Goal: Task Accomplishment & Management: Manage account settings

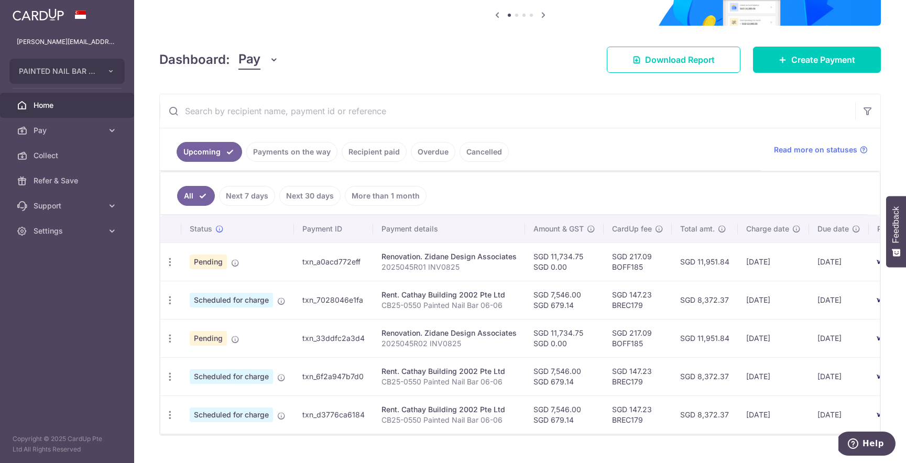
scroll to position [113, 0]
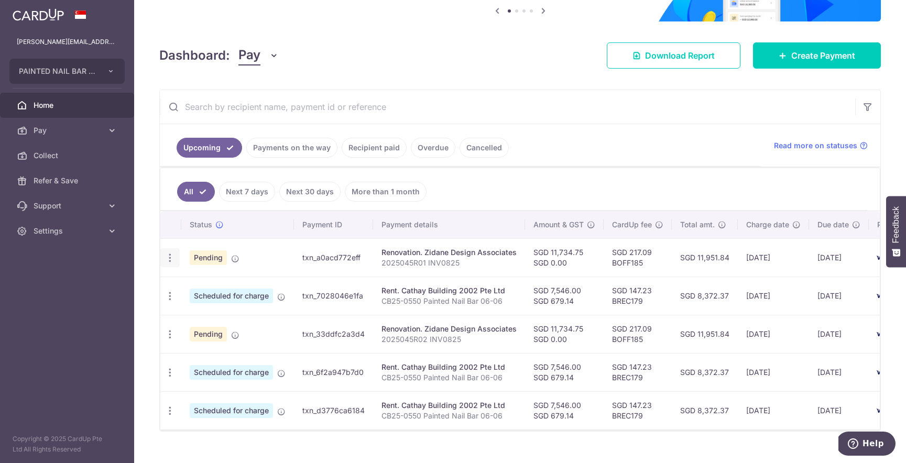
click at [167, 261] on icon "button" at bounding box center [170, 258] width 11 height 11
click at [214, 290] on span "Update payment" at bounding box center [225, 286] width 71 height 13
radio input "true"
type input "11,734.75"
type input "0.00"
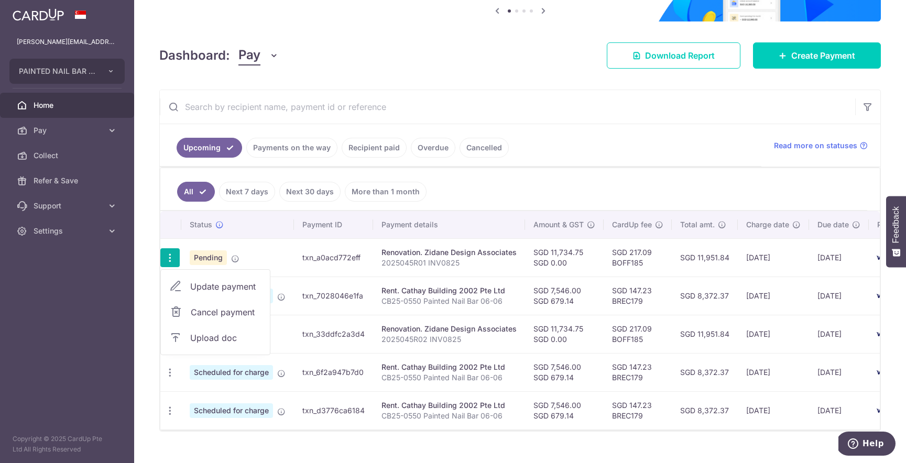
type input "05/09/2025"
type input "2025045R01 INV0825"
type input "Zidane 2025045R01 INV0825"
type input "PNB renovation"
type input "BOFF185"
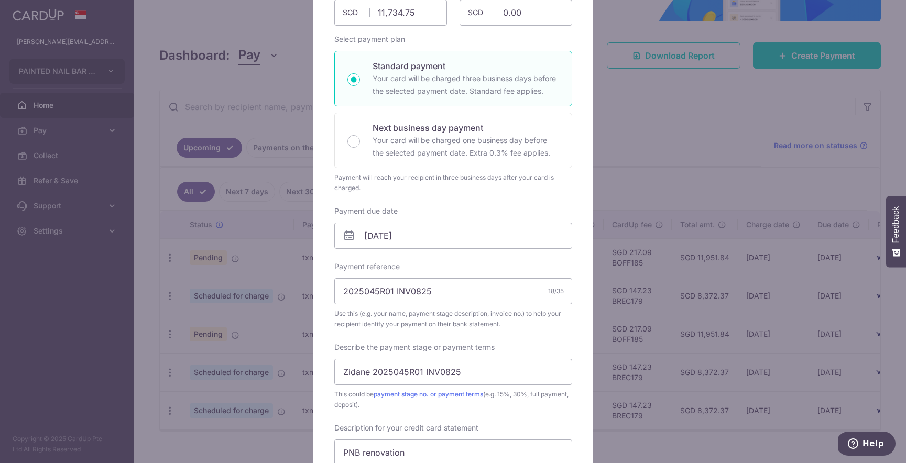
scroll to position [136, 0]
click at [556, 239] on input "05/09/2025" at bounding box center [453, 235] width 238 height 26
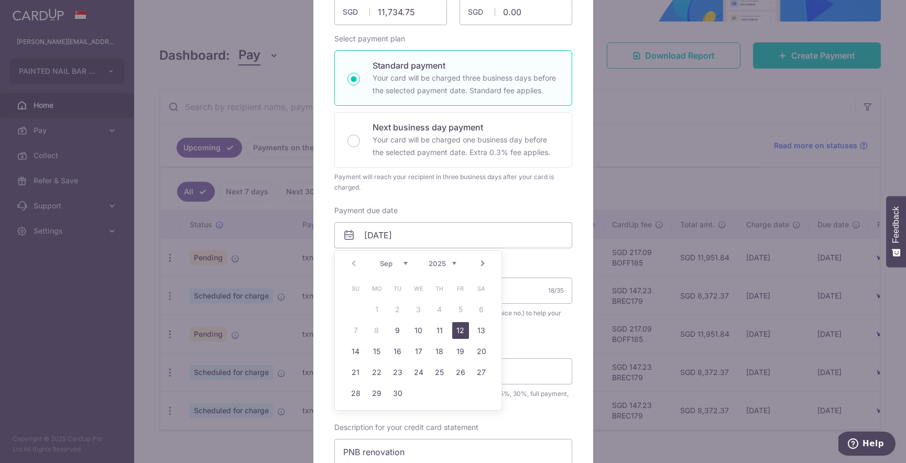
click at [457, 335] on link "12" at bounding box center [460, 330] width 17 height 17
type input "[DATE]"
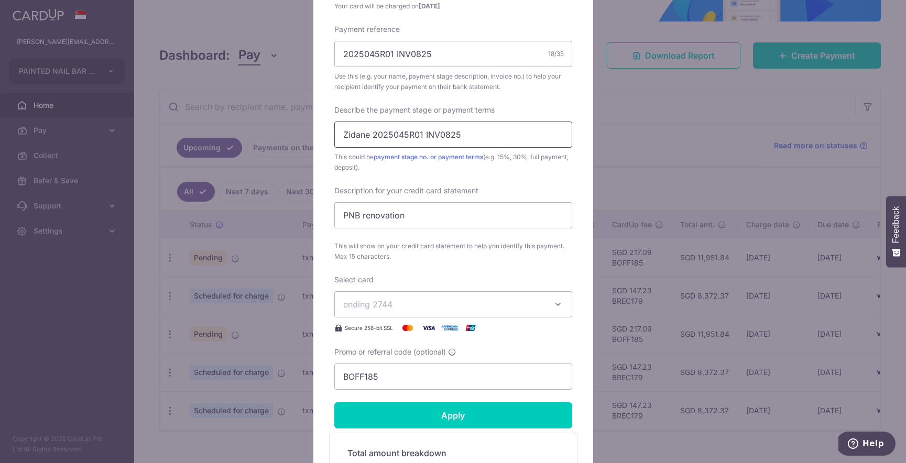
scroll to position [388, 0]
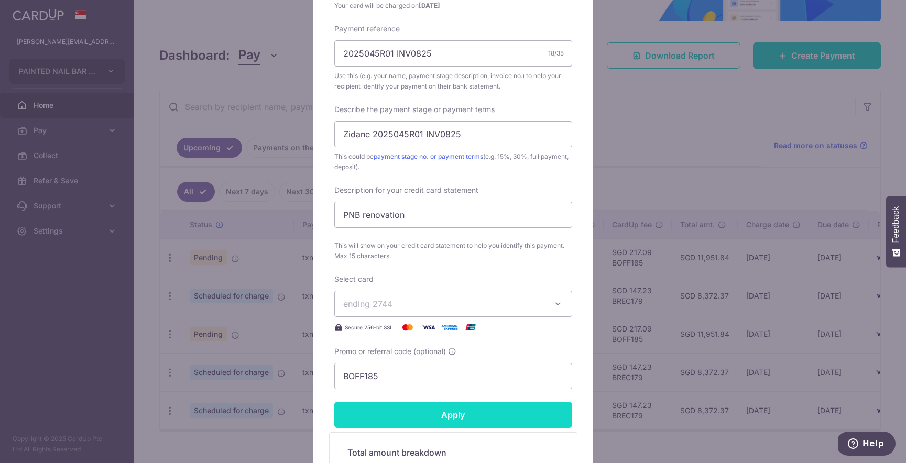
click at [500, 418] on input "Apply" at bounding box center [453, 415] width 238 height 26
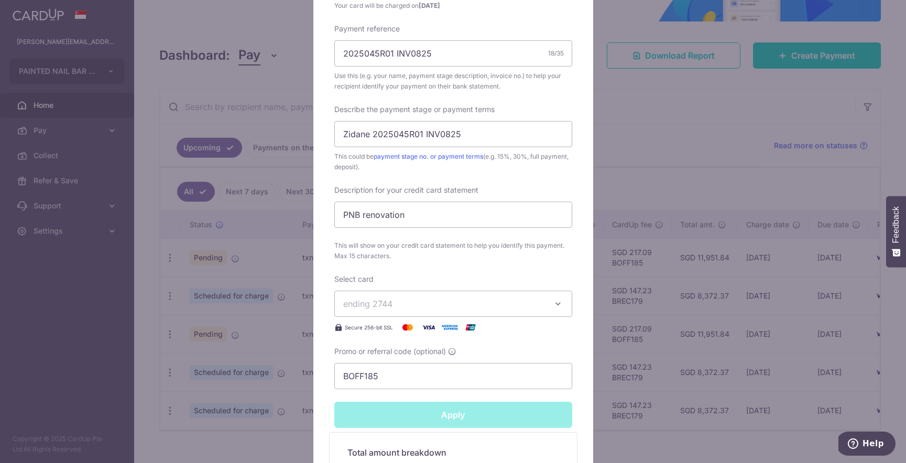
type input "Successfully Applied"
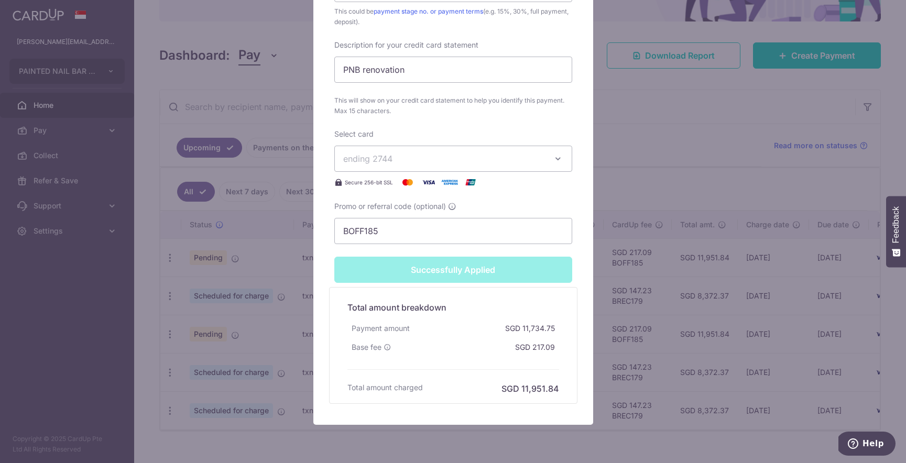
scroll to position [574, 0]
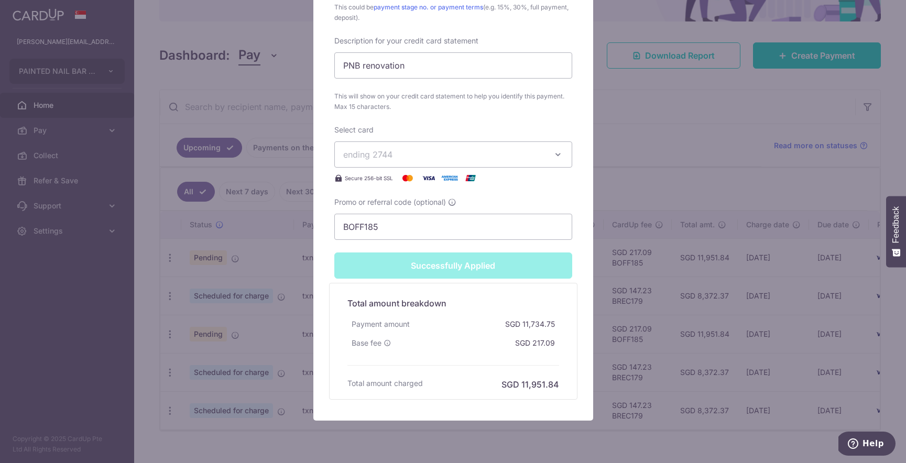
click at [678, 180] on div "Edit payment By clicking apply, you will make changes to all payments to Zidane…" at bounding box center [453, 231] width 906 height 463
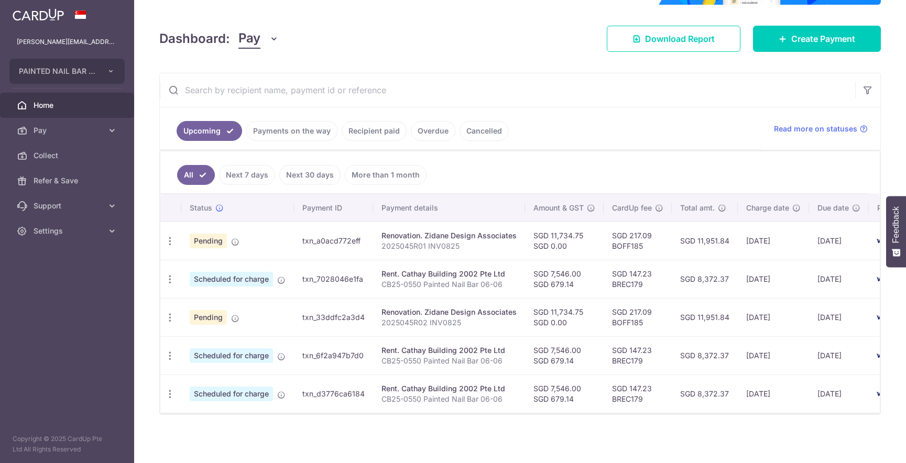
scroll to position [131, 0]
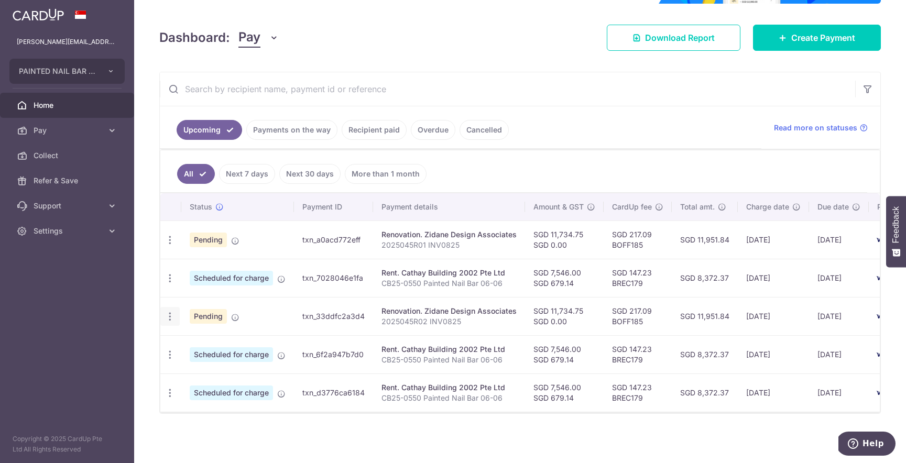
click at [169, 246] on icon "button" at bounding box center [170, 240] width 11 height 11
click at [228, 346] on span "Update payment" at bounding box center [225, 345] width 71 height 13
radio input "true"
type input "11,734.75"
type input "0.00"
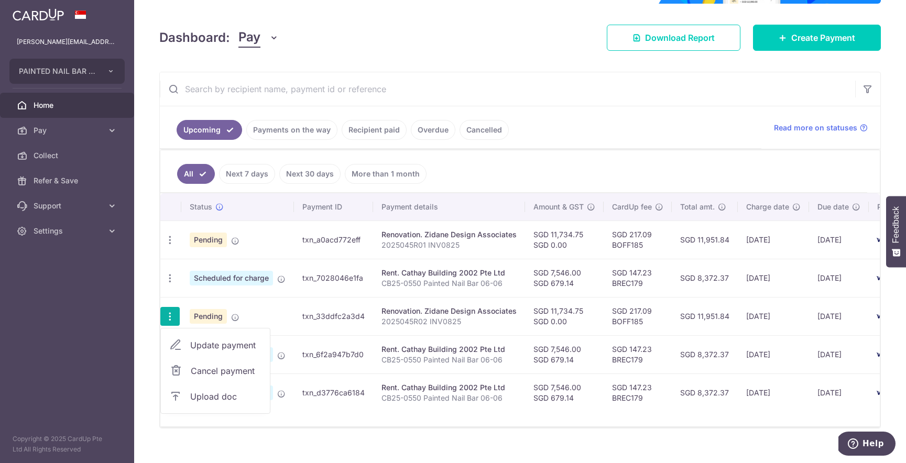
type input "[DATE]"
type input "2025045R02 INV0825"
type input "2025045R02 INV0825 Balance"
type input "2025045R02 INV0"
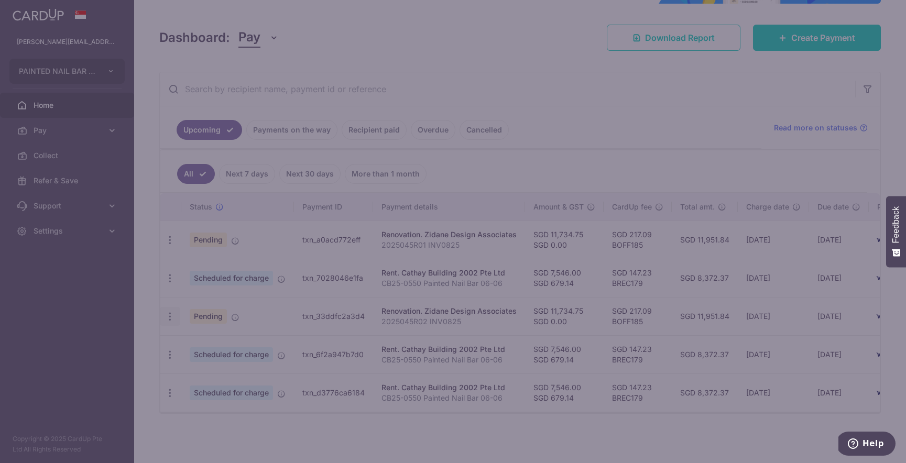
type input "BOFF185"
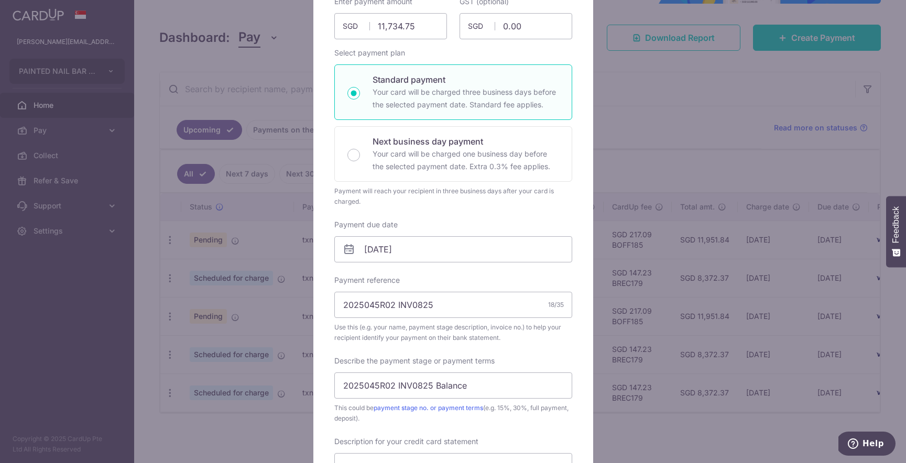
scroll to position [126, 0]
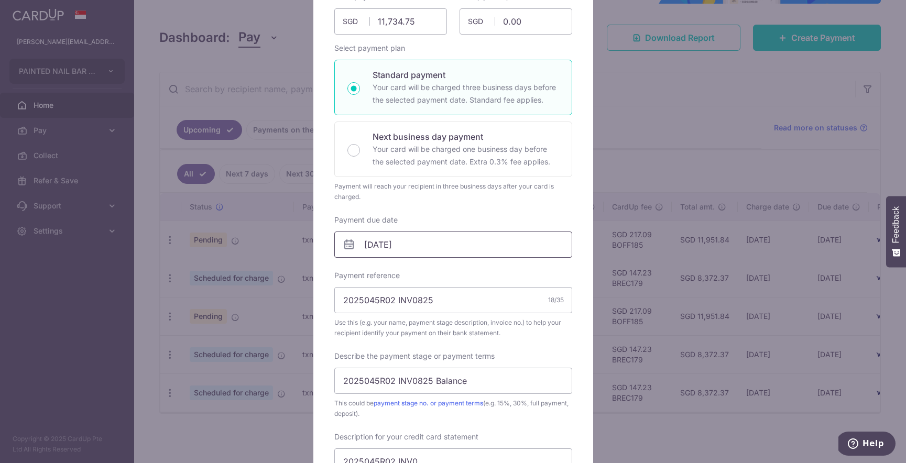
click at [486, 241] on input "[DATE]" at bounding box center [453, 245] width 238 height 26
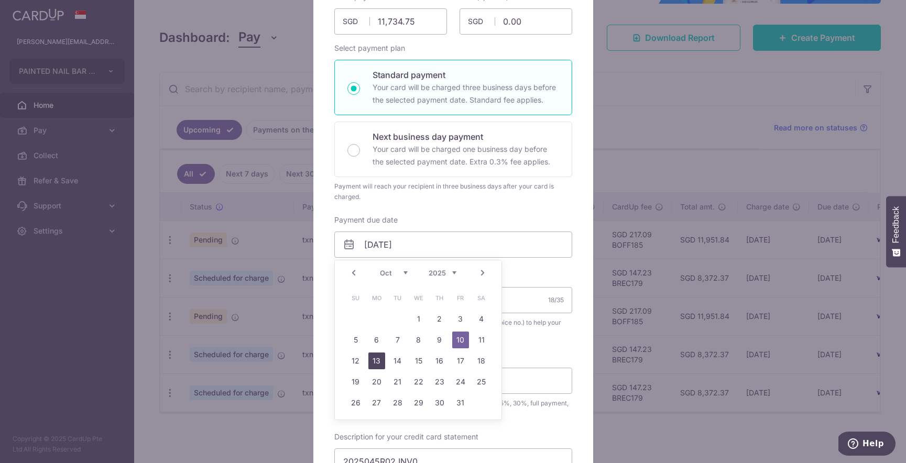
click at [376, 361] on link "13" at bounding box center [377, 361] width 17 height 17
type input "[DATE]"
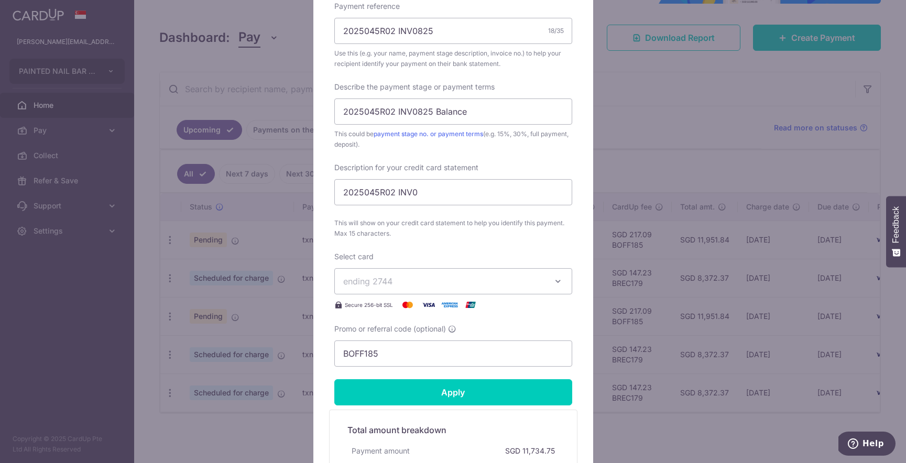
scroll to position [417, 0]
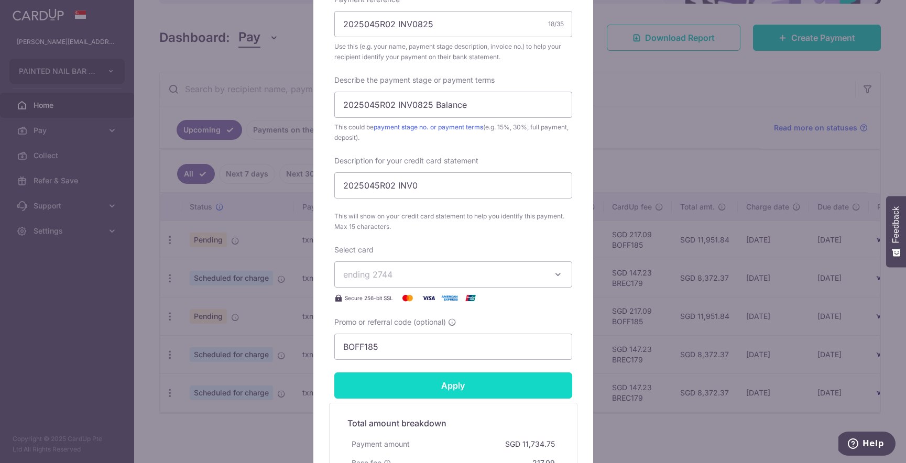
click at [484, 387] on input "Apply" at bounding box center [453, 386] width 238 height 26
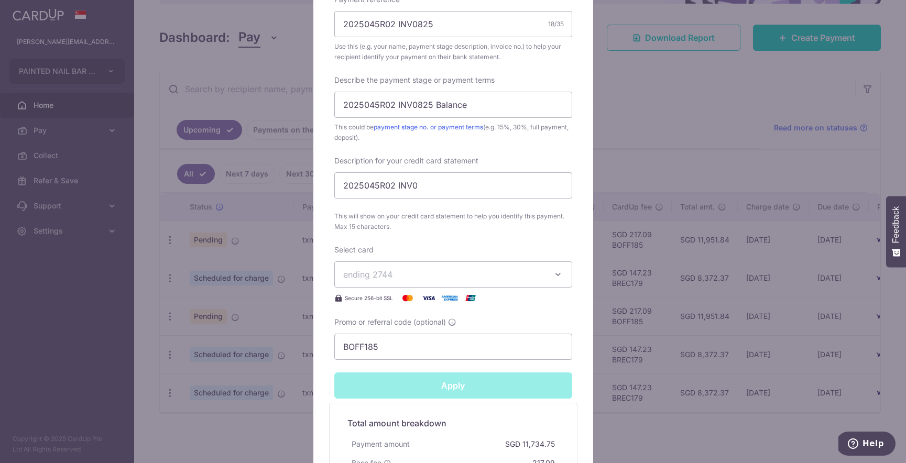
type input "Successfully Applied"
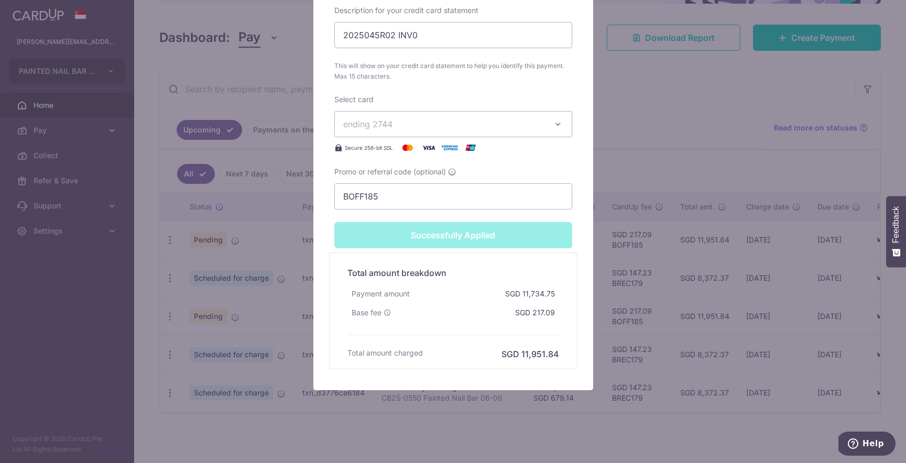
scroll to position [608, 0]
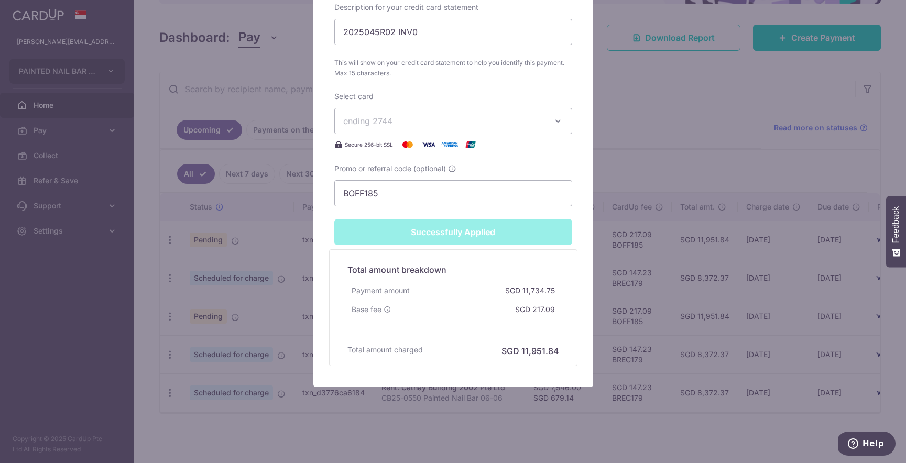
click at [688, 189] on div "Edit payment By clicking apply, you will make changes to all payments to Zidane…" at bounding box center [453, 231] width 906 height 463
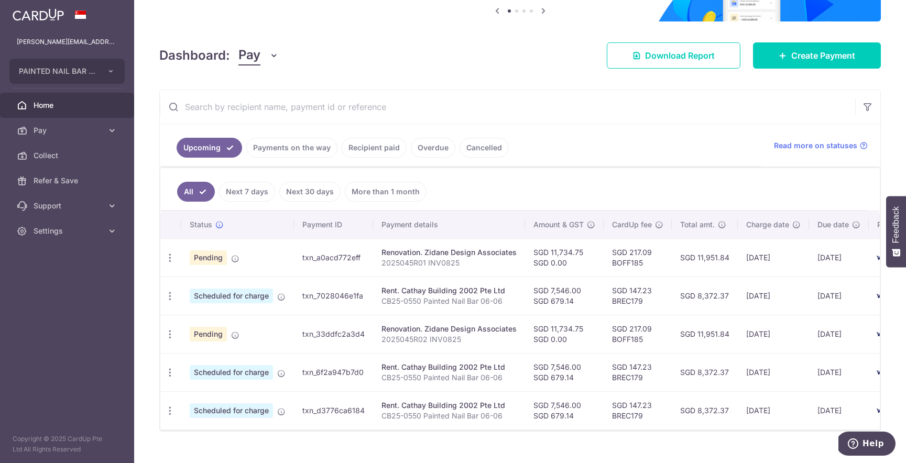
scroll to position [118, 0]
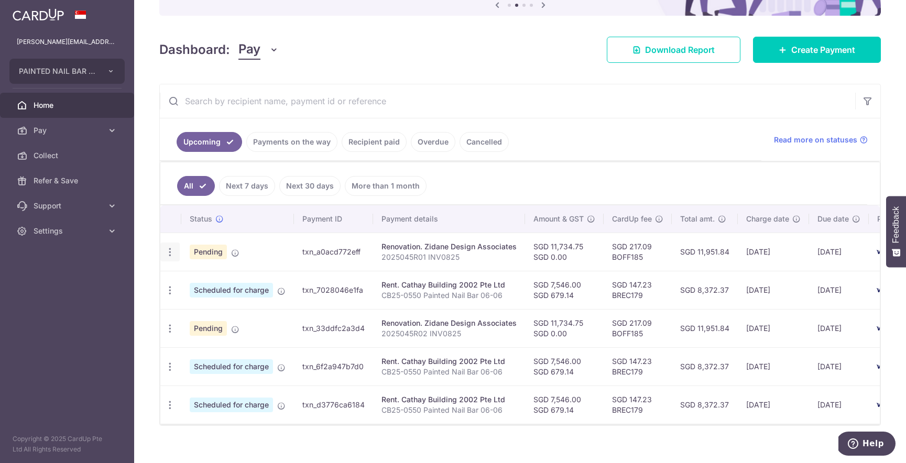
click at [170, 254] on icon "button" at bounding box center [170, 252] width 11 height 11
click at [231, 286] on span "Update payment" at bounding box center [225, 281] width 71 height 13
radio input "true"
type input "11,734.75"
type input "0.00"
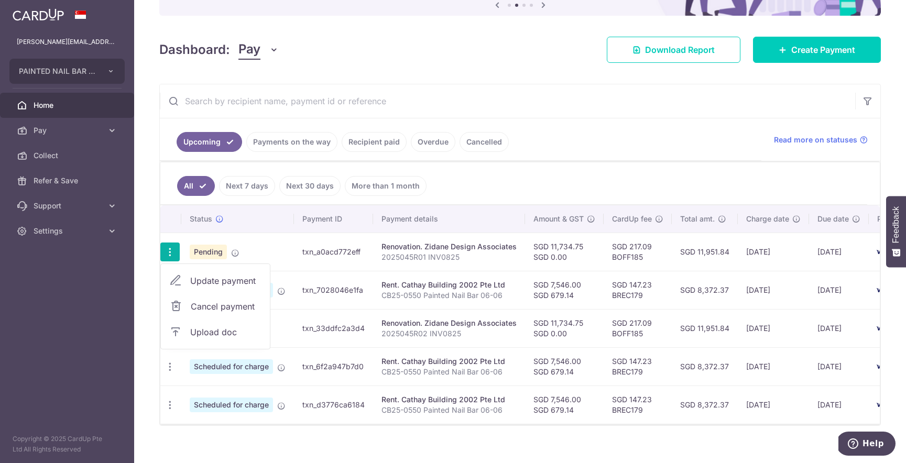
type input "[DATE]"
type input "2025045R01 INV0825"
type input "Zidane 2025045R01 INV0825"
type input "PNB renovation"
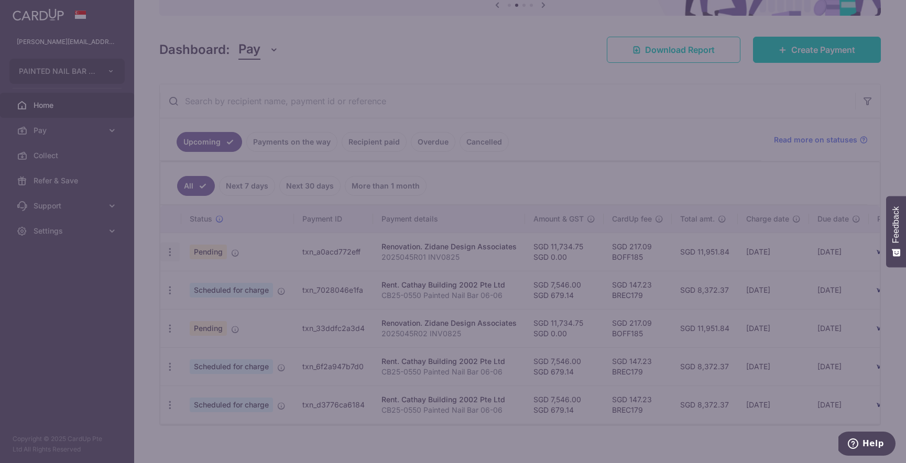
type input "BOFF185"
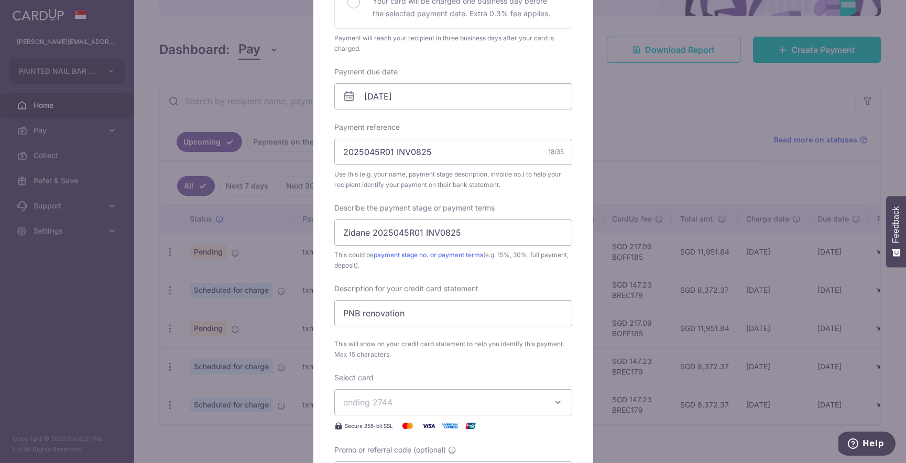
scroll to position [272, 0]
click at [525, 159] on input "2025045R01 INV0825" at bounding box center [453, 155] width 238 height 26
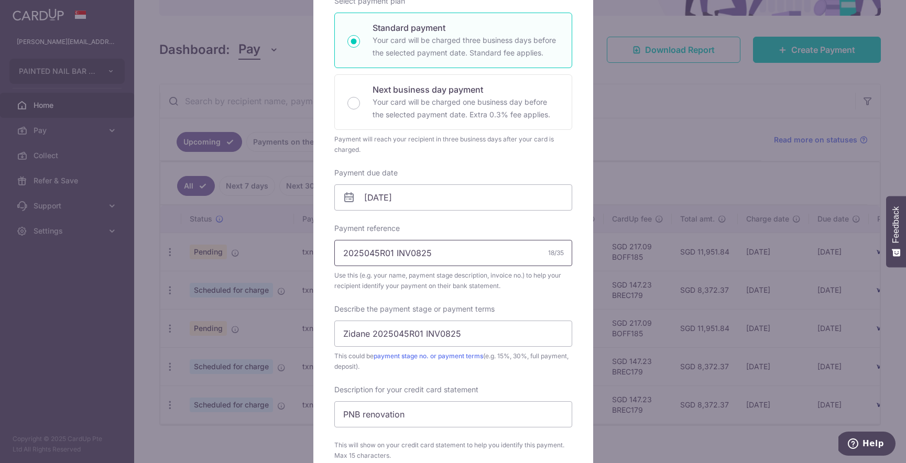
scroll to position [0, 0]
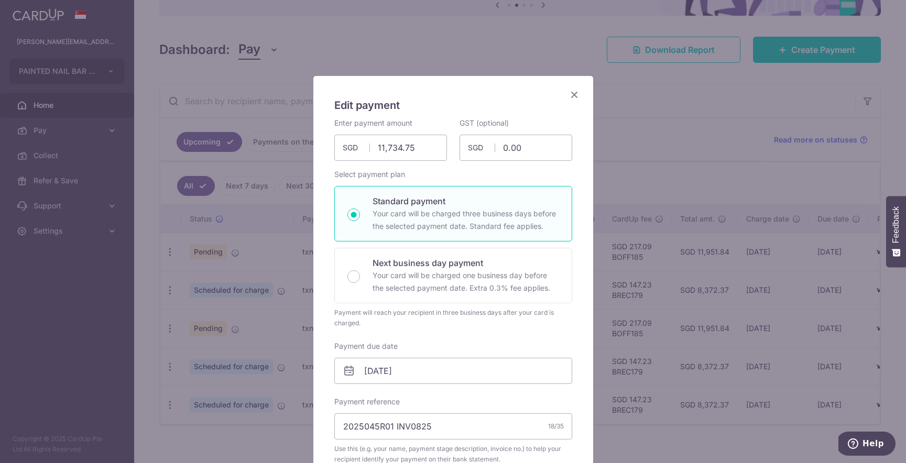
click at [576, 95] on icon "Close" at bounding box center [574, 94] width 13 height 13
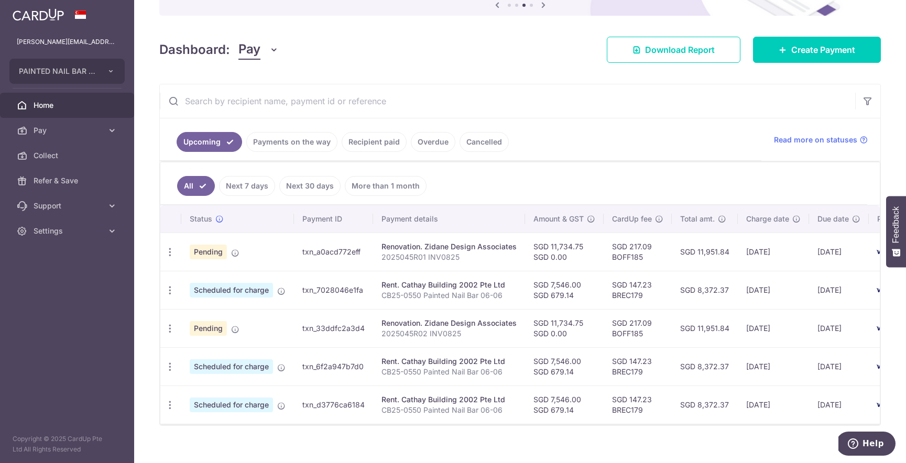
click at [305, 147] on link "Payments on the way" at bounding box center [291, 142] width 91 height 20
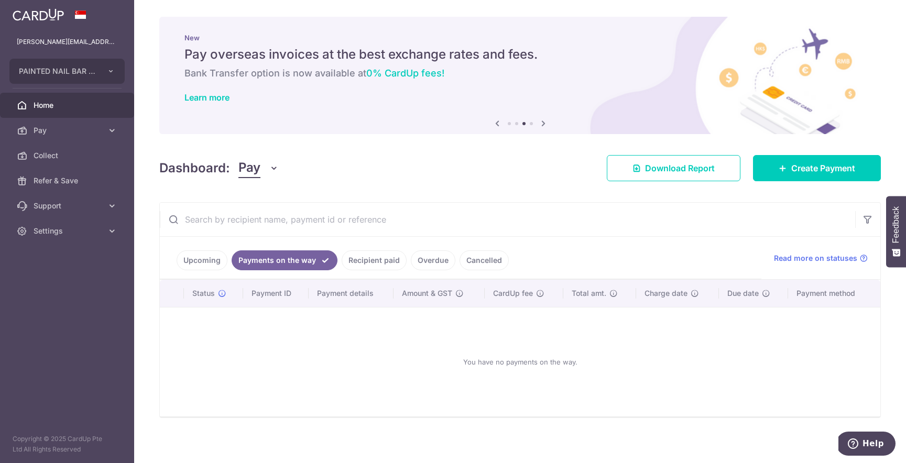
click at [381, 261] on link "Recipient paid" at bounding box center [374, 261] width 65 height 20
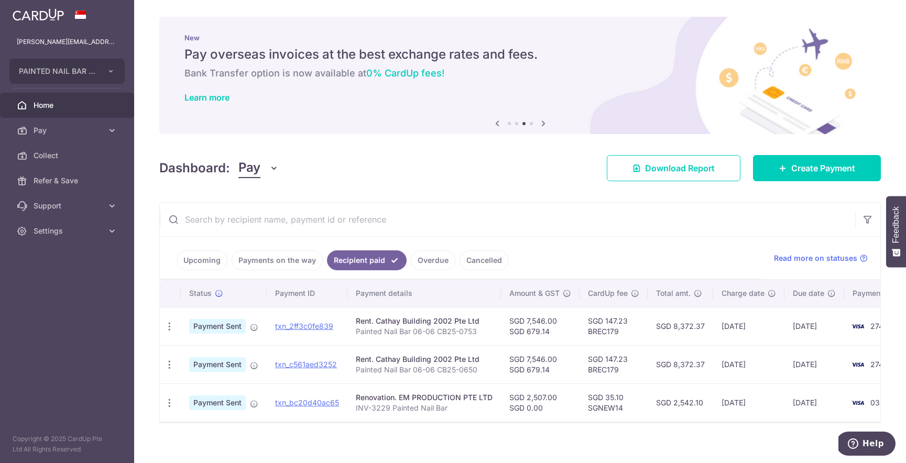
scroll to position [9, 0]
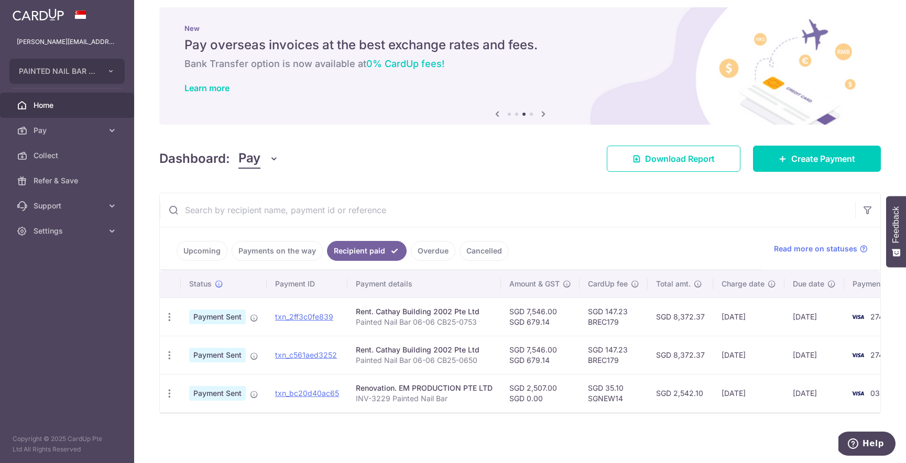
click at [293, 252] on link "Payments on the way" at bounding box center [277, 251] width 91 height 20
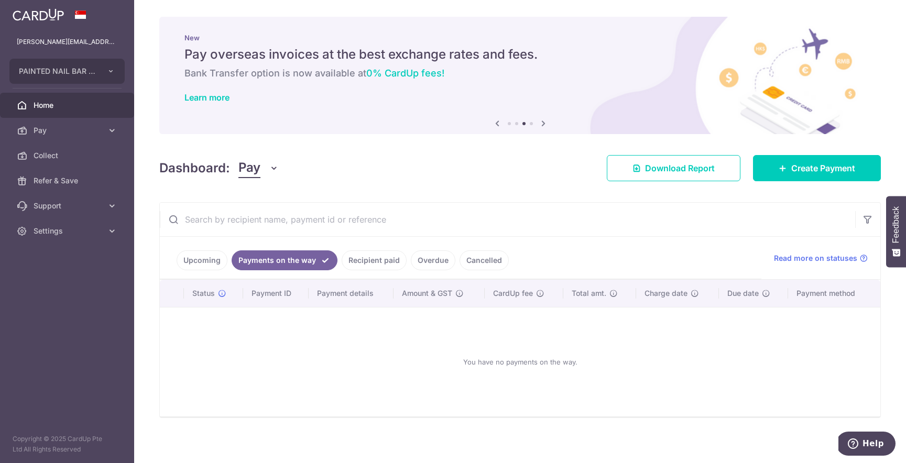
click at [191, 263] on link "Upcoming" at bounding box center [202, 261] width 51 height 20
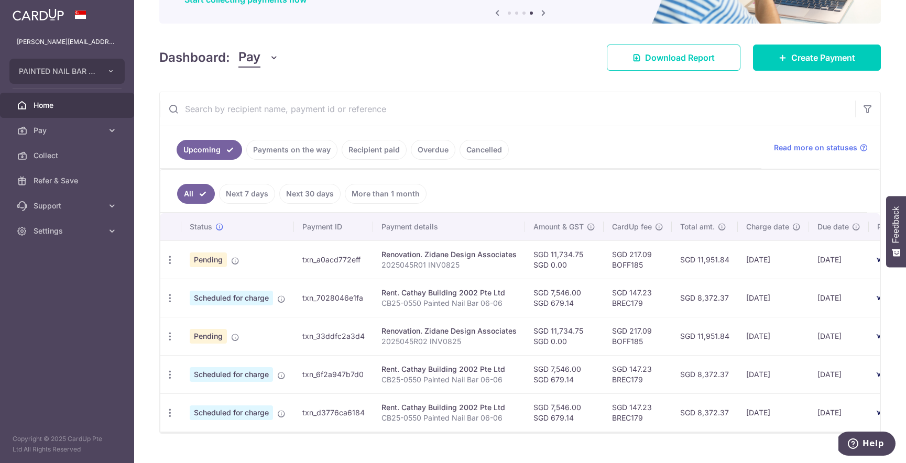
click at [366, 153] on link "Recipient paid" at bounding box center [374, 150] width 65 height 20
